Goal: Entertainment & Leisure: Consume media (video, audio)

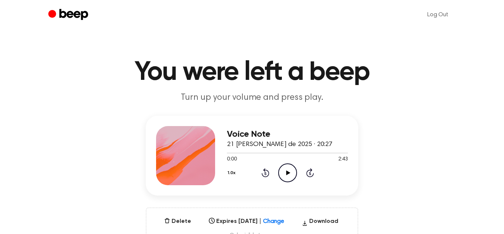
click at [287, 168] on icon "Play Audio" at bounding box center [287, 172] width 19 height 19
click at [239, 153] on div at bounding box center [287, 153] width 121 height 1
click at [264, 153] on div at bounding box center [287, 153] width 121 height 6
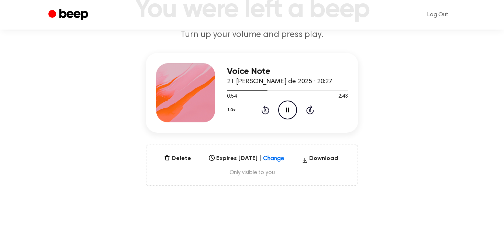
scroll to position [64, 0]
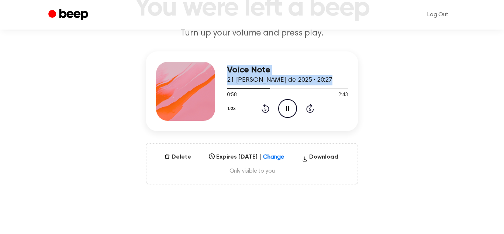
drag, startPoint x: 269, startPoint y: 88, endPoint x: 202, endPoint y: 99, distance: 68.1
click at [202, 99] on div "Voice Note 21 [PERSON_NAME] de 2025 · 20:27 0:58 2:43 Your browser does not sup…" at bounding box center [252, 91] width 213 height 80
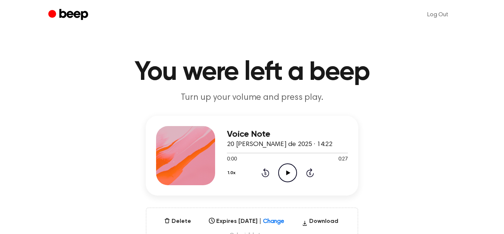
click at [288, 177] on icon "Play Audio" at bounding box center [287, 172] width 19 height 19
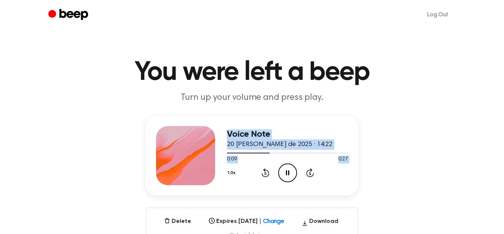
drag, startPoint x: 226, startPoint y: 174, endPoint x: 208, endPoint y: 170, distance: 19.3
click at [208, 170] on div "Voice Note 20 de agosto de 2025 · 14:22 0:09 0:27 Your browser does not support…" at bounding box center [252, 156] width 213 height 80
click at [257, 155] on div at bounding box center [287, 153] width 121 height 6
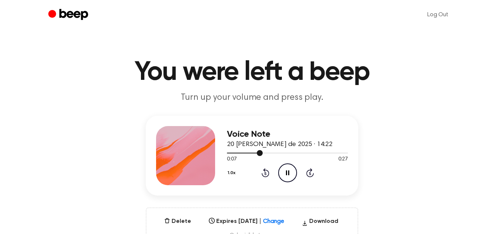
click at [270, 151] on div at bounding box center [287, 153] width 121 height 6
click at [281, 148] on div "Voice Note 20 de agosto de 2025 · 14:22" at bounding box center [287, 139] width 121 height 20
click at [287, 150] on div at bounding box center [287, 153] width 121 height 6
click at [283, 172] on icon "Pause Audio" at bounding box center [287, 172] width 19 height 19
